Goal: Information Seeking & Learning: Find specific fact

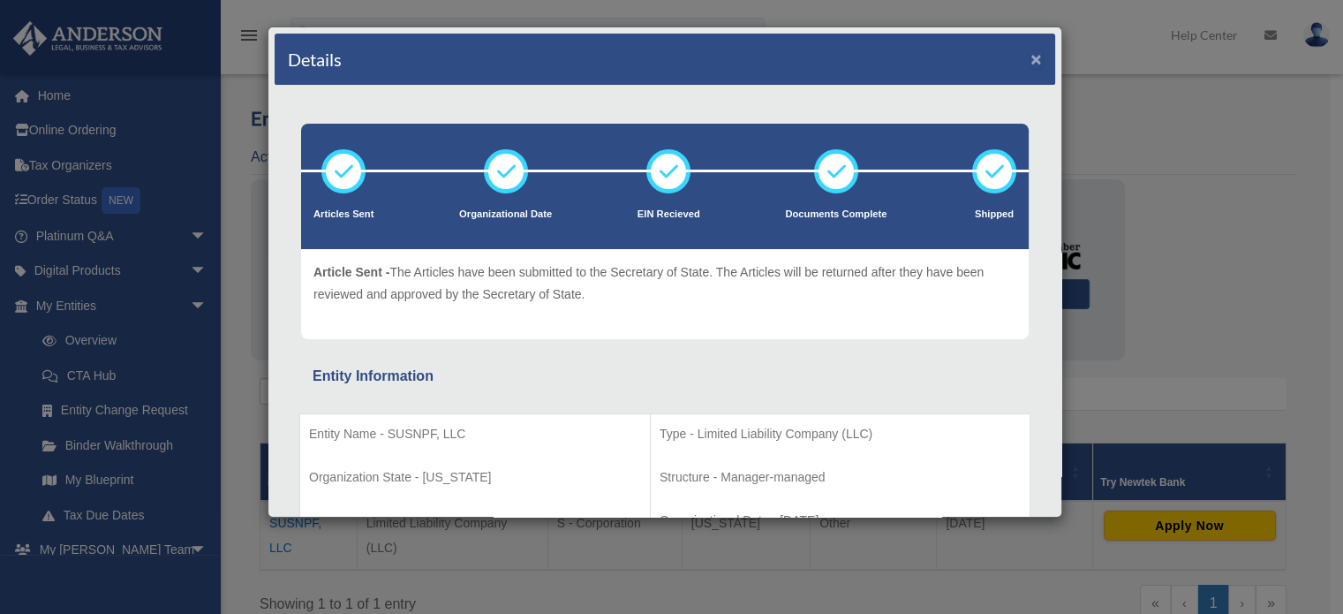
click at [1030, 56] on button "×" at bounding box center [1035, 58] width 11 height 19
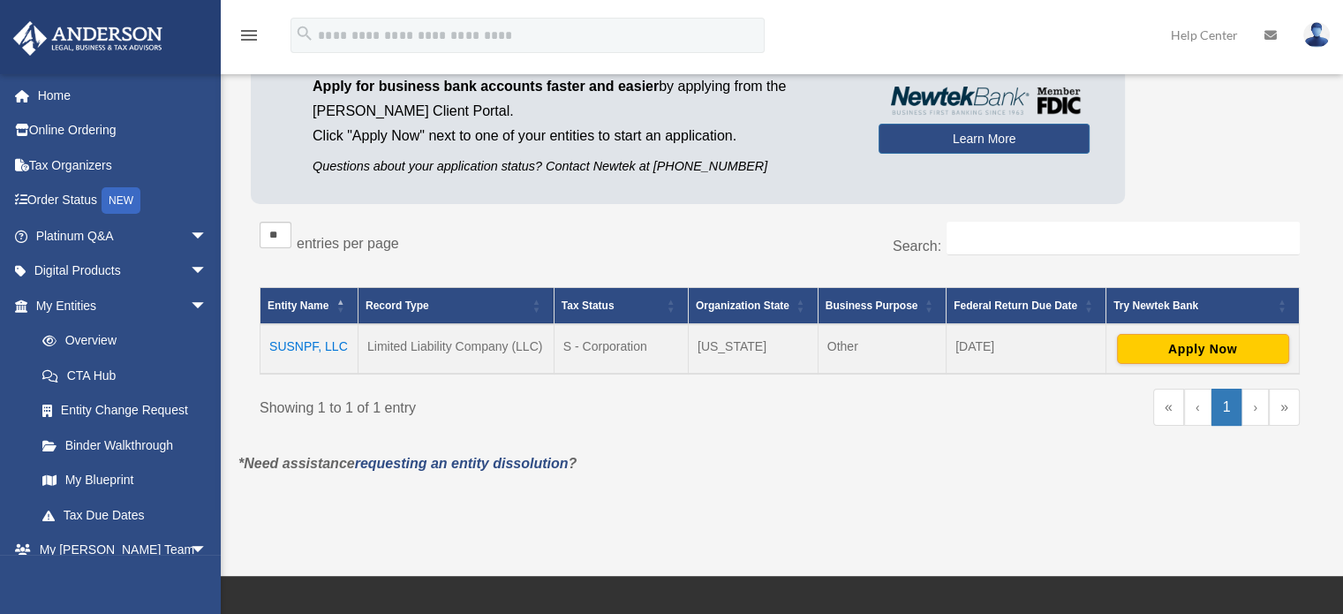
scroll to position [177, 0]
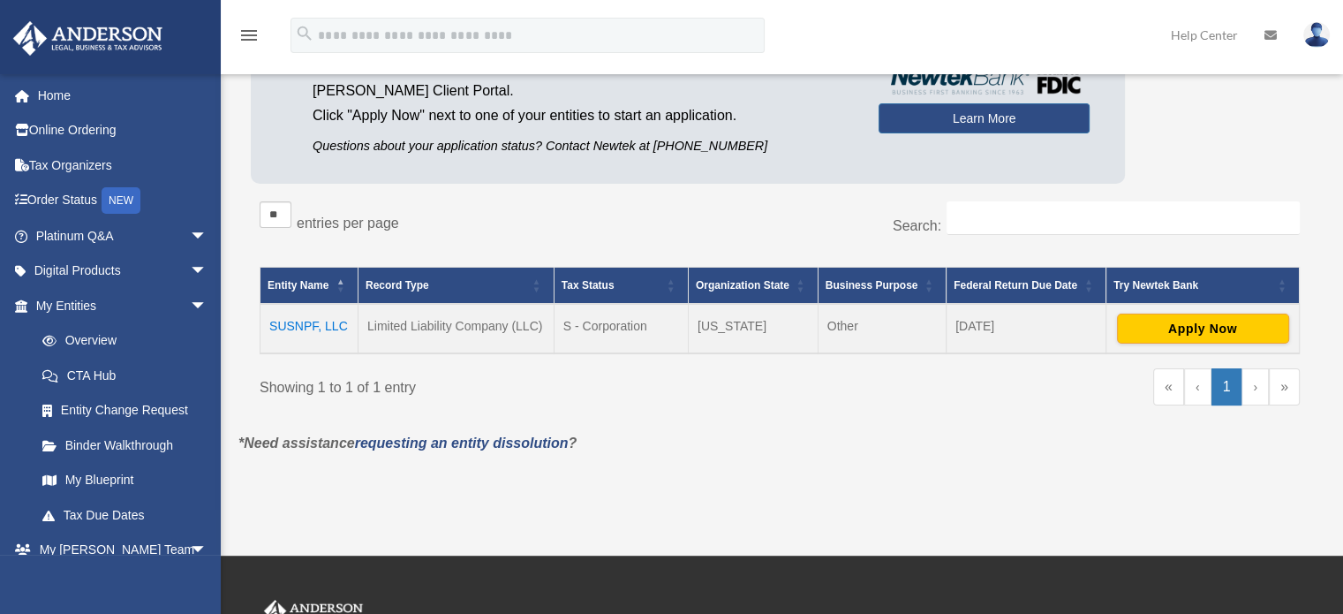
click at [321, 324] on td "SUSNPF, LLC" at bounding box center [309, 328] width 98 height 49
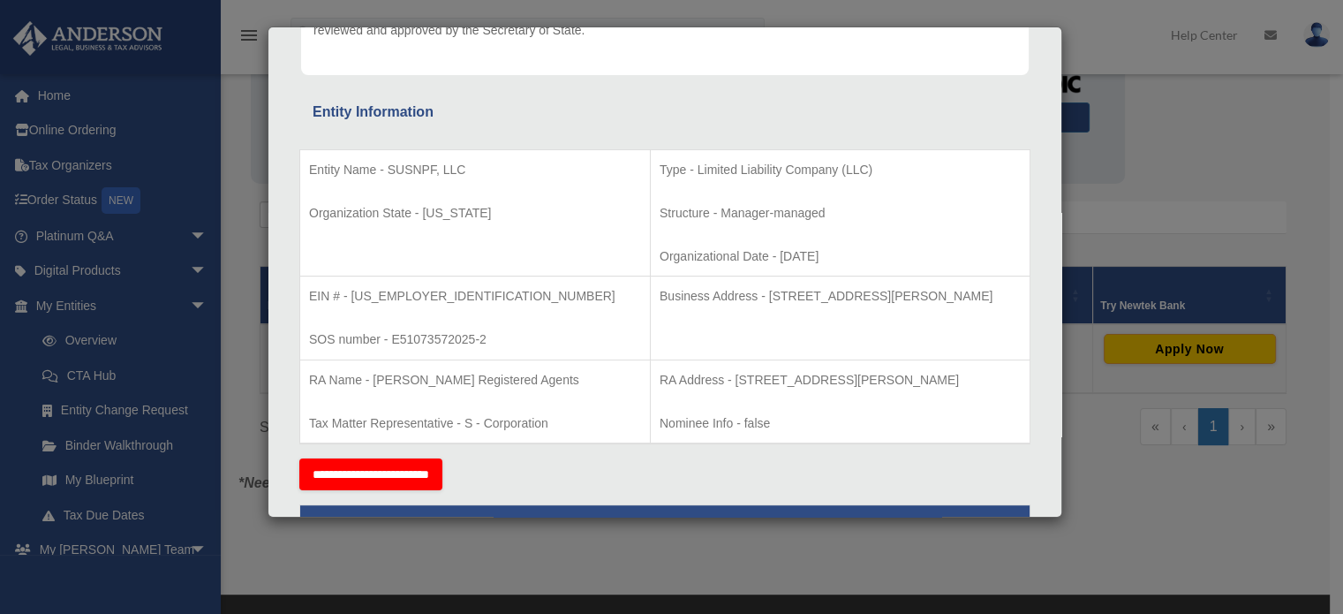
scroll to position [265, 0]
drag, startPoint x: 418, startPoint y: 292, endPoint x: 350, endPoint y: 294, distance: 68.0
click at [350, 294] on p "EIN # - 39-3725684" at bounding box center [475, 295] width 332 height 22
copy p "39-3725684"
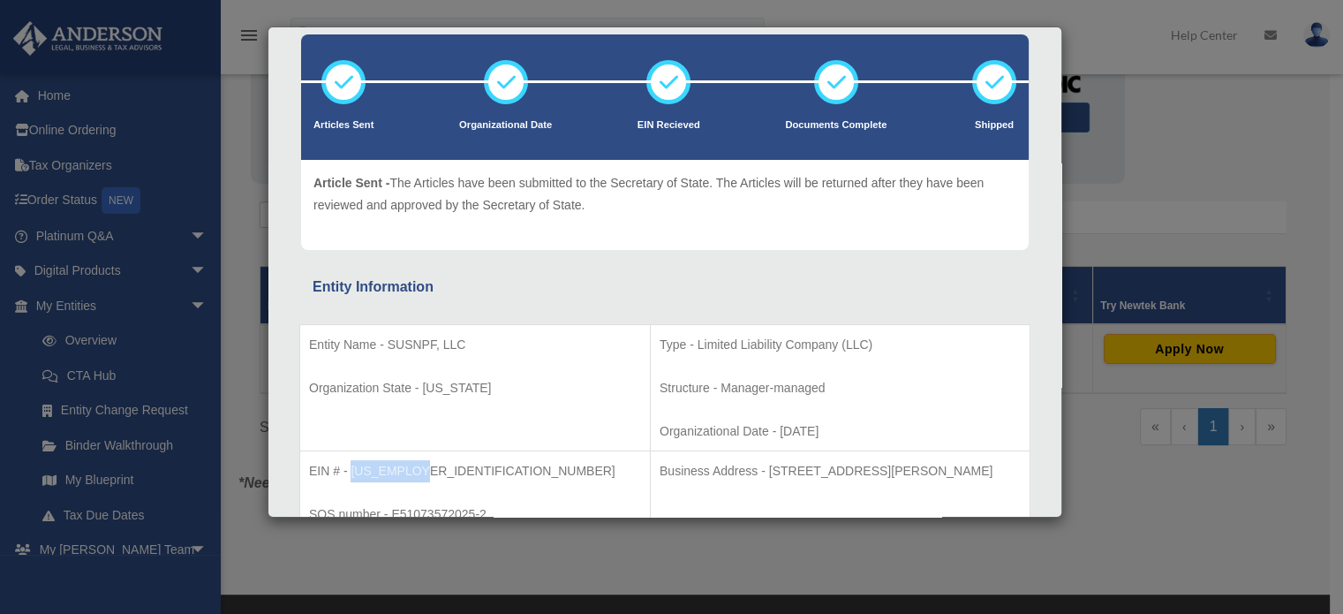
scroll to position [0, 0]
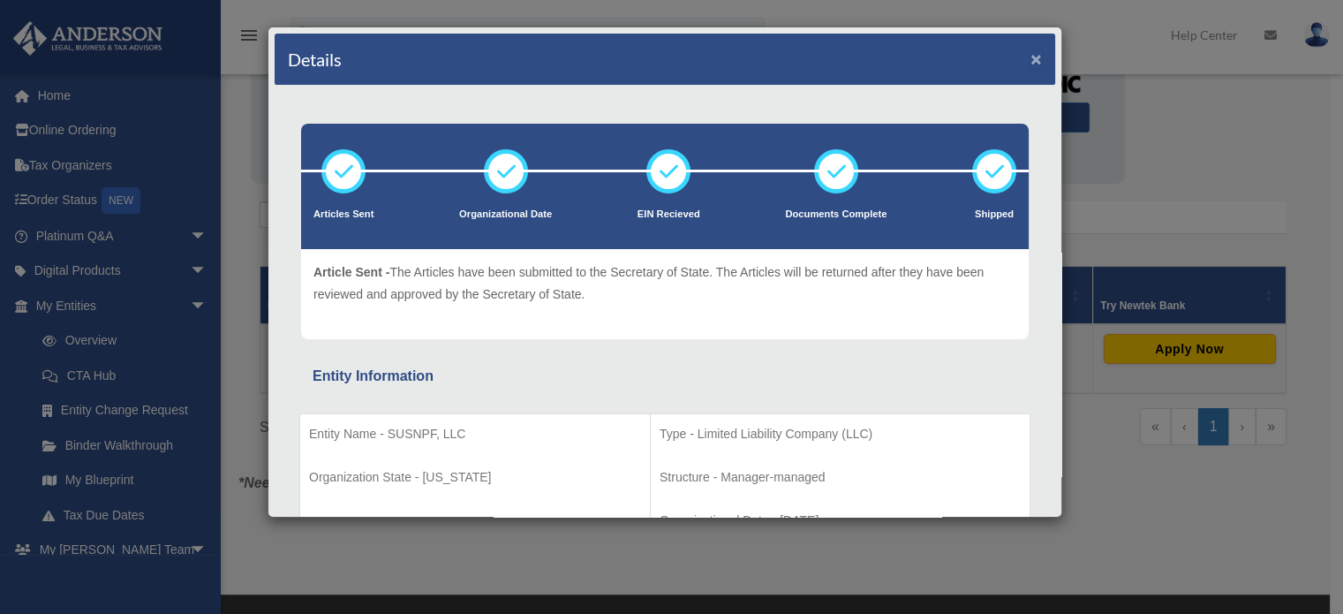
click at [1030, 56] on button "×" at bounding box center [1035, 58] width 11 height 19
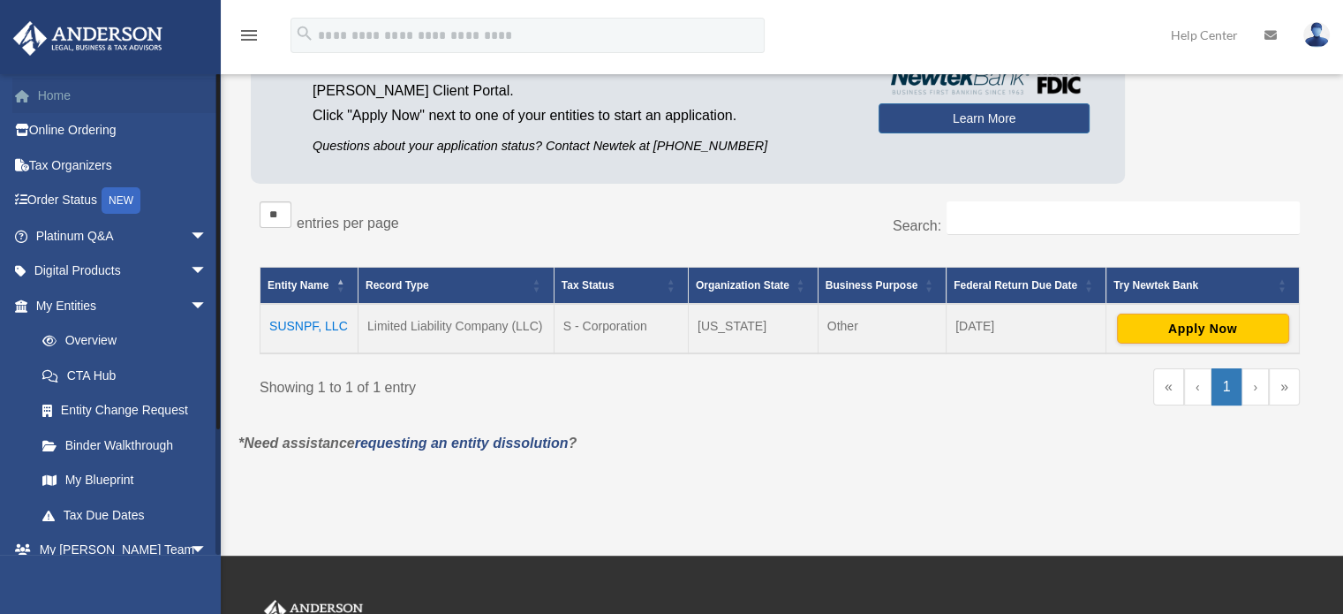
click at [65, 99] on link "Home" at bounding box center [123, 95] width 222 height 35
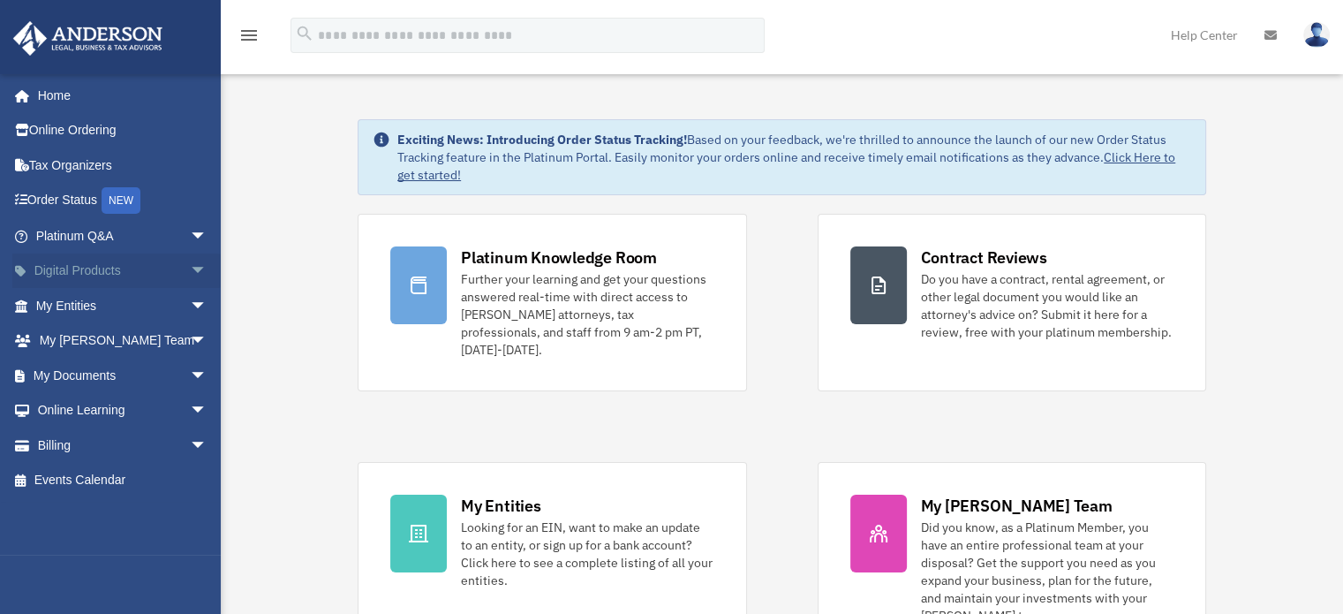
click at [78, 273] on link "Digital Products arrow_drop_down" at bounding box center [123, 270] width 222 height 35
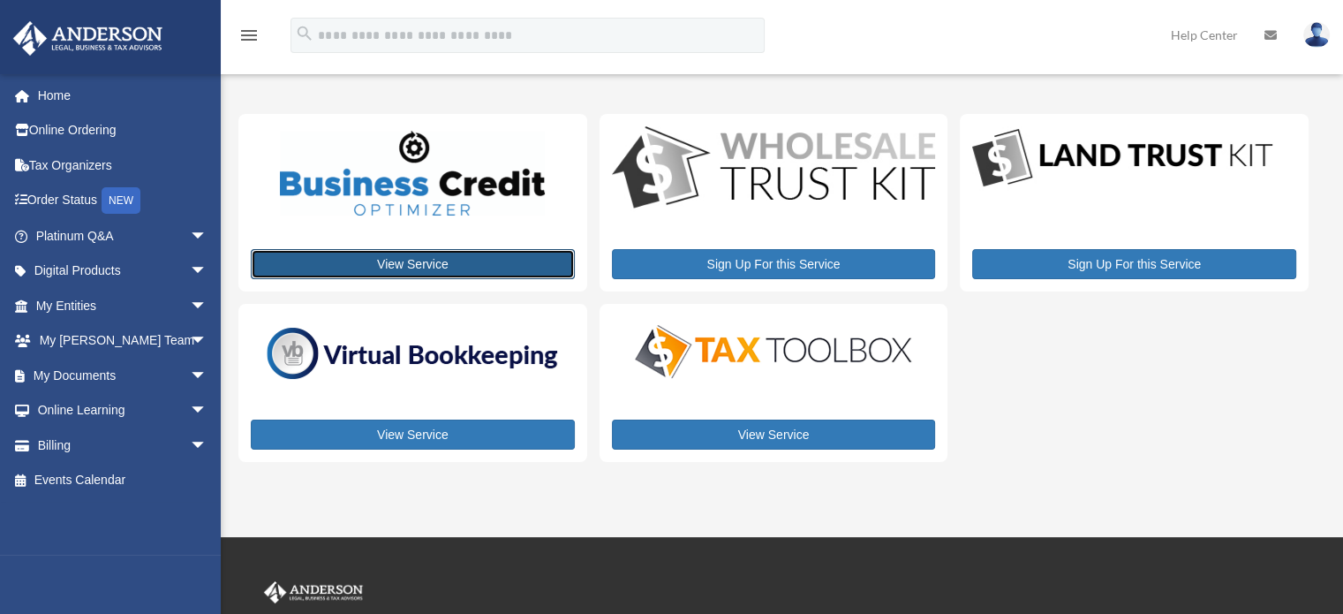
click at [420, 264] on link "View Service" at bounding box center [413, 264] width 324 height 30
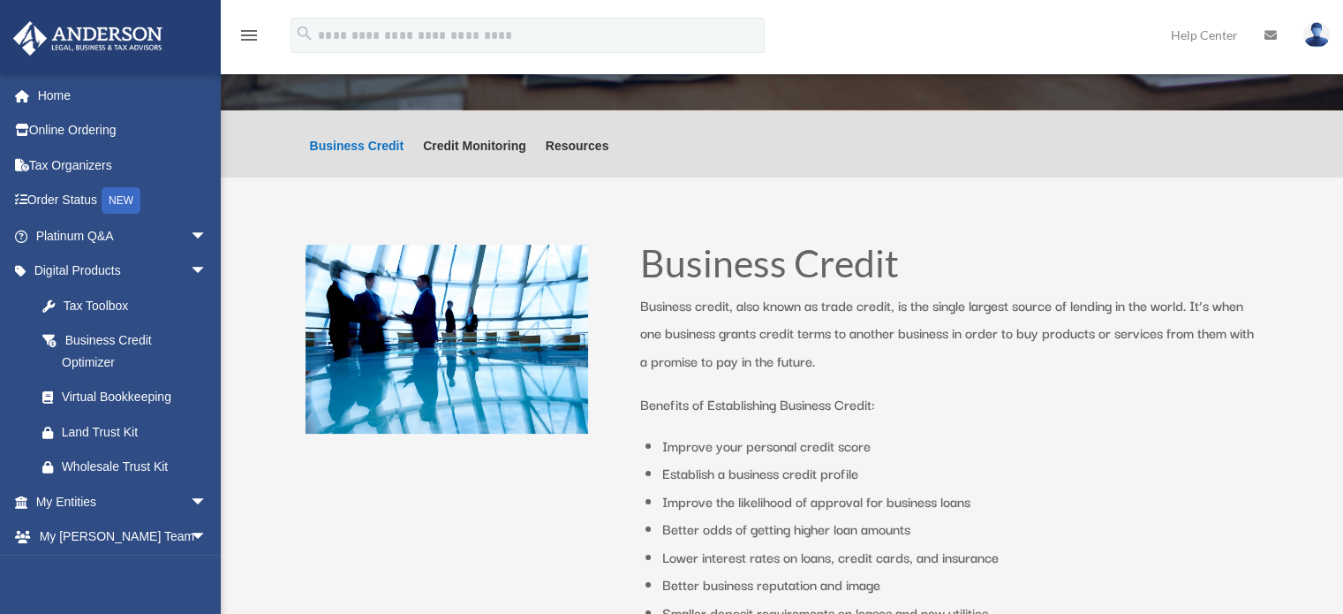
scroll to position [353, 0]
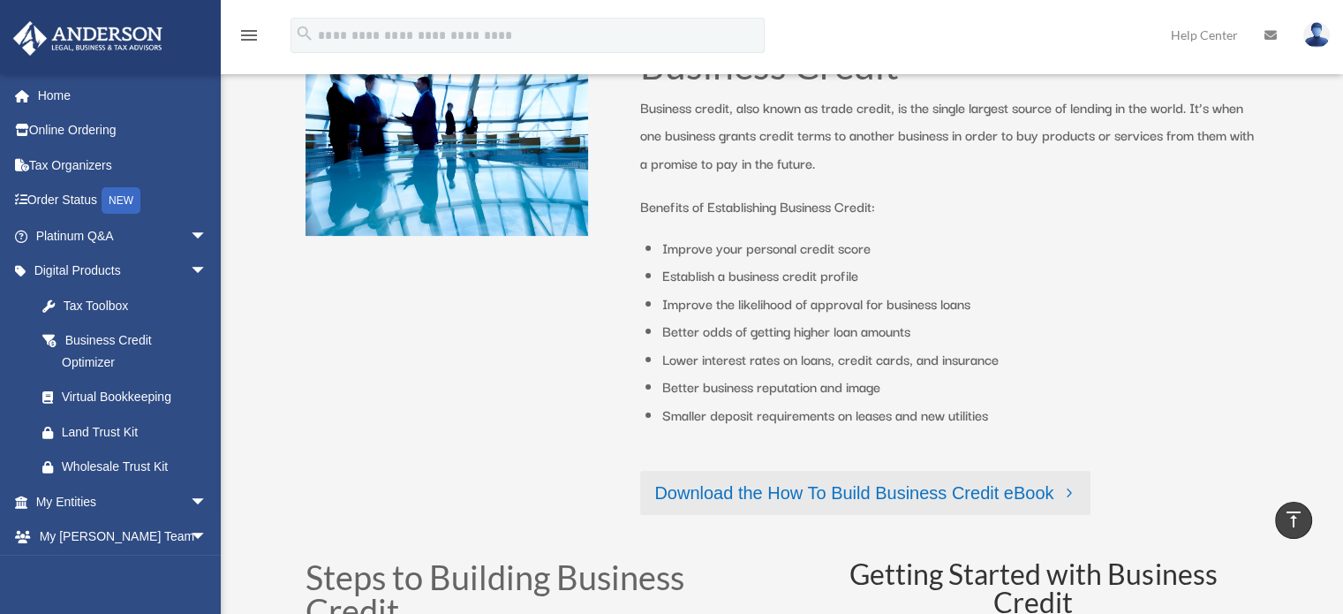
click at [835, 494] on link "Download the How To Build Business Credit eBook" at bounding box center [865, 493] width 450 height 44
